Goal: Use online tool/utility: Utilize a website feature to perform a specific function

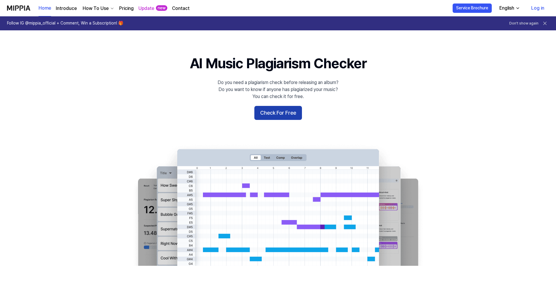
click at [264, 114] on button "Check For Free" at bounding box center [278, 113] width 48 height 14
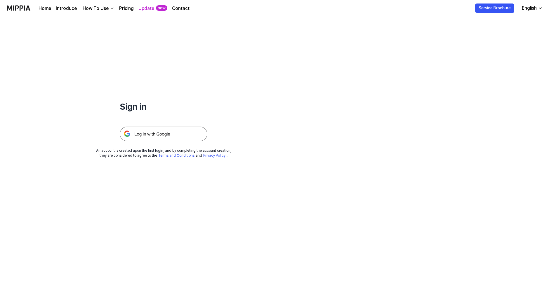
click at [165, 135] on img at bounding box center [164, 134] width 88 height 15
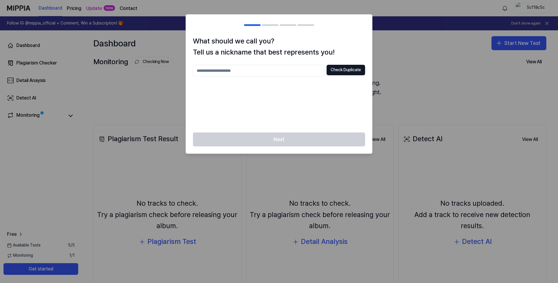
click at [278, 73] on input "text" at bounding box center [258, 71] width 131 height 12
type input "**********"
click at [364, 65] on button "Check Duplicate" at bounding box center [346, 70] width 39 height 11
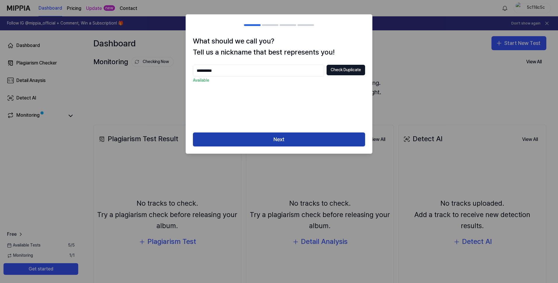
click at [291, 135] on button "Next" at bounding box center [279, 140] width 172 height 14
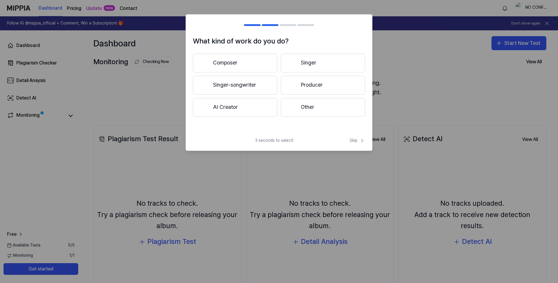
click at [237, 59] on button "Composer" at bounding box center [235, 63] width 84 height 19
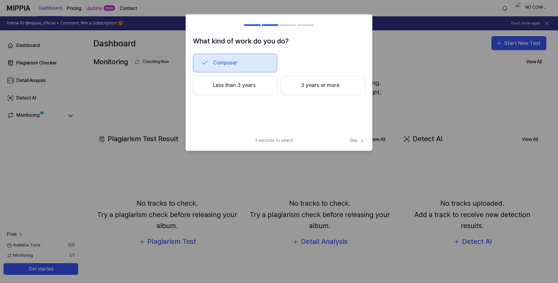
click at [303, 87] on button "3 years or more" at bounding box center [323, 85] width 84 height 19
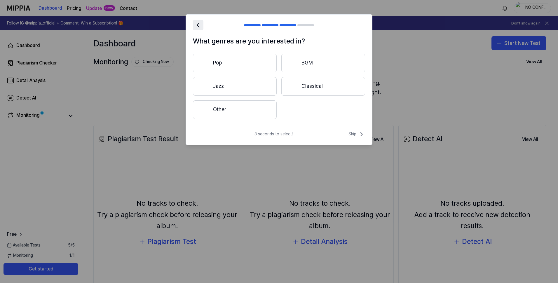
click at [195, 25] on icon at bounding box center [198, 25] width 8 height 8
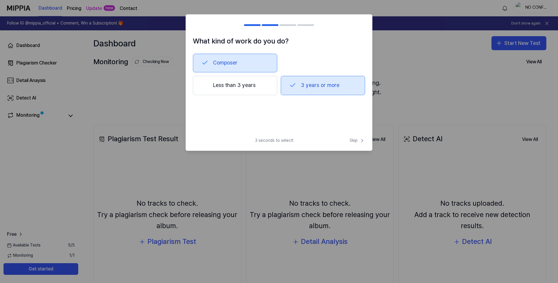
click at [308, 95] on button "3 years or more" at bounding box center [323, 85] width 84 height 19
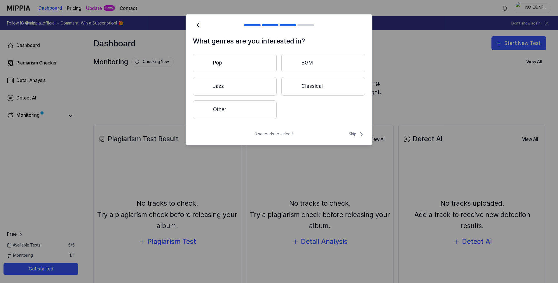
click at [255, 110] on button "Other" at bounding box center [235, 109] width 84 height 19
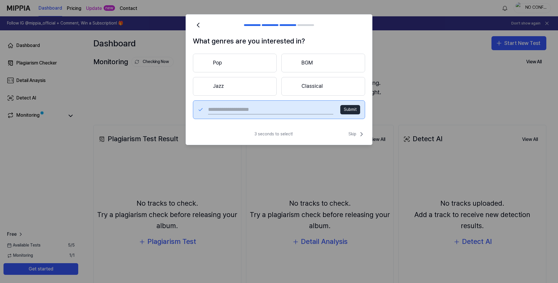
click at [346, 109] on button "Submit" at bounding box center [350, 109] width 20 height 9
click at [287, 107] on input "text" at bounding box center [270, 109] width 125 height 9
type input "**********"
click at [348, 106] on button "Submit" at bounding box center [350, 109] width 20 height 9
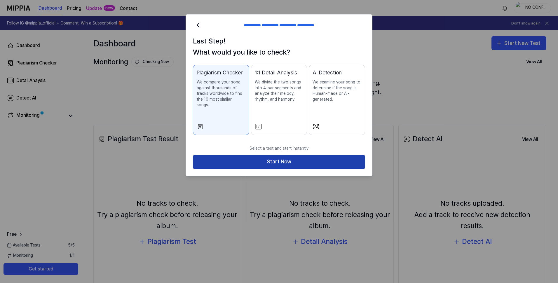
click at [262, 156] on button "Start Now" at bounding box center [279, 162] width 172 height 14
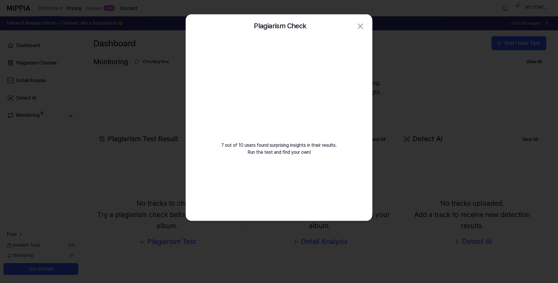
drag, startPoint x: 312, startPoint y: 89, endPoint x: 318, endPoint y: 73, distance: 17.1
click at [318, 73] on video at bounding box center [279, 94] width 84 height 84
click at [313, 74] on video at bounding box center [279, 94] width 84 height 84
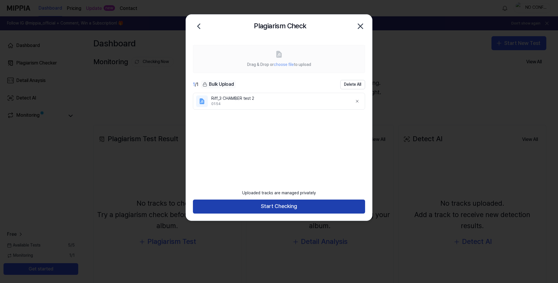
click at [285, 208] on button "Start Checking" at bounding box center [279, 207] width 172 height 14
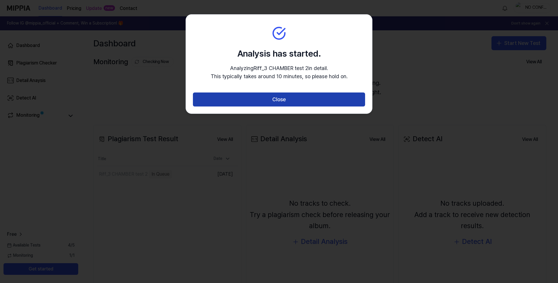
click at [280, 100] on button "Close" at bounding box center [279, 100] width 172 height 14
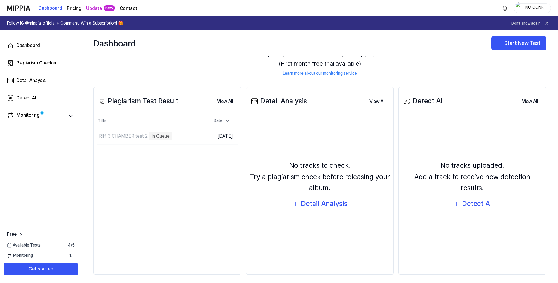
scroll to position [41, 0]
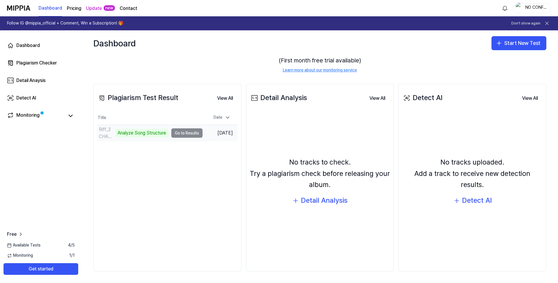
click at [176, 131] on td "Riff_3 CHAMBER test 2 Analyze Song Structure Go to Results" at bounding box center [149, 133] width 105 height 16
click at [180, 132] on td "Riff_3 CHAMBER test 2 Analyze Song Structure Go to Results" at bounding box center [149, 133] width 105 height 16
click at [185, 133] on td "Riff_3 CHAMBER test 2 Analyze Song Structure Go to Results" at bounding box center [149, 133] width 105 height 16
click at [147, 132] on div "Analyze Song Structure" at bounding box center [141, 133] width 53 height 8
click at [145, 187] on div "Plagiarism Test Result View All Plagiarism Test Result Title Date Riff_3 CHAMBE…" at bounding box center [167, 178] width 148 height 188
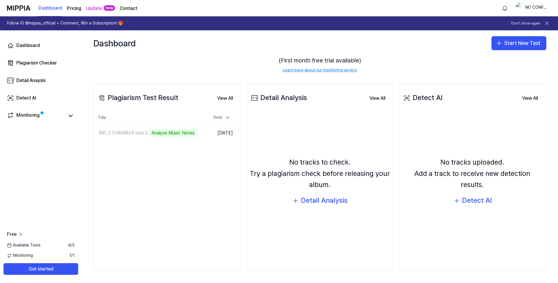
drag, startPoint x: 145, startPoint y: 187, endPoint x: 135, endPoint y: 189, distance: 9.9
click at [135, 189] on div "Plagiarism Test Result View All Plagiarism Test Result Title Date Riff_3 CHAMBE…" at bounding box center [167, 178] width 148 height 188
drag, startPoint x: 180, startPoint y: 191, endPoint x: 156, endPoint y: 191, distance: 24.2
click at [156, 191] on div "Plagiarism Test Result View All Plagiarism Test Result Title Date Riff_3 CHAMBE…" at bounding box center [167, 178] width 148 height 188
drag, startPoint x: 156, startPoint y: 191, endPoint x: 109, endPoint y: 198, distance: 47.2
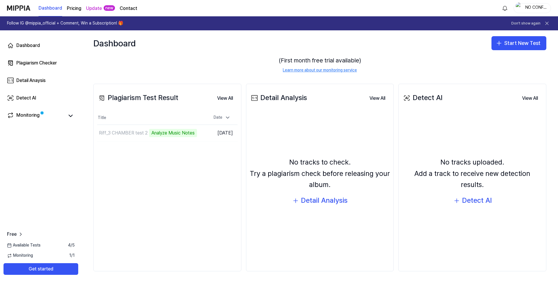
click at [109, 198] on div "Plagiarism Test Result View All Plagiarism Test Result Title Date Riff_3 CHAMBE…" at bounding box center [167, 178] width 148 height 188
drag, startPoint x: 142, startPoint y: 135, endPoint x: 123, endPoint y: 148, distance: 23.5
click at [123, 148] on div "Plagiarism Test Result View All Plagiarism Test Result Title Date Riff_3 CHAMBE…" at bounding box center [167, 178] width 148 height 188
click at [71, 120] on button at bounding box center [71, 116] width 8 height 8
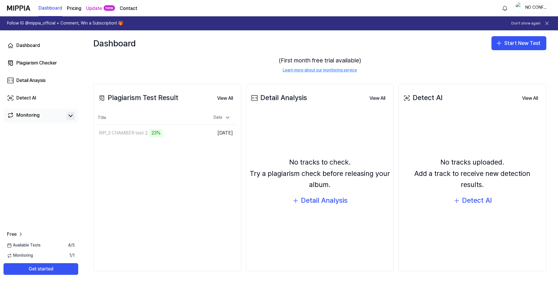
click at [73, 118] on icon at bounding box center [70, 115] width 7 height 7
click at [189, 134] on td "Riff_3 CHAMBER test 2 27% Go to Results" at bounding box center [149, 133] width 105 height 16
